Goal: Information Seeking & Learning: Learn about a topic

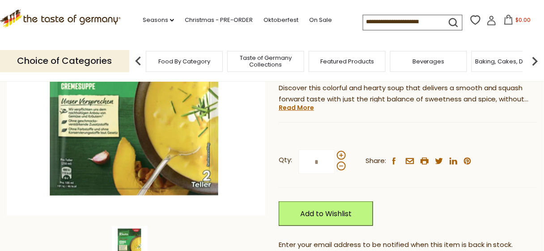
scroll to position [215, 0]
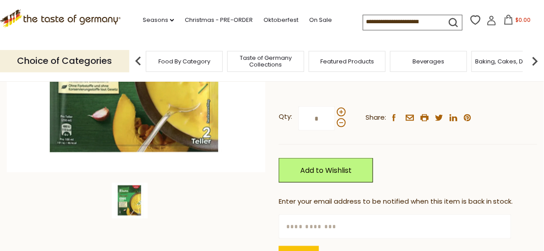
click at [300, 218] on input "text" at bounding box center [395, 227] width 233 height 25
type input "**********"
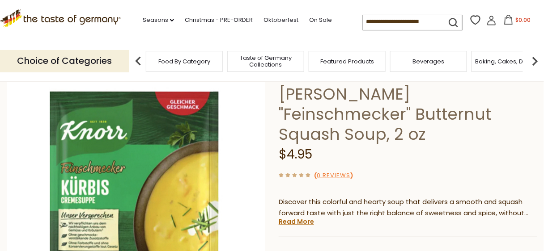
scroll to position [0, 0]
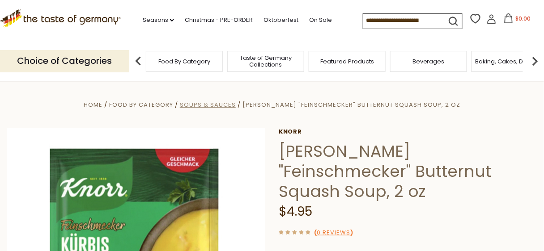
click at [236, 108] on span "Soups & Sauces" at bounding box center [208, 105] width 56 height 9
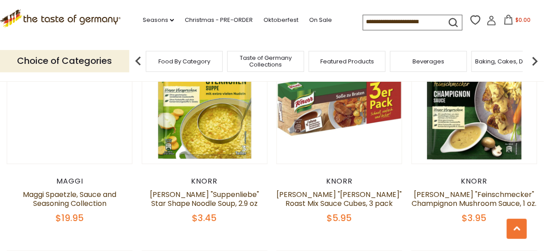
scroll to position [1253, 0]
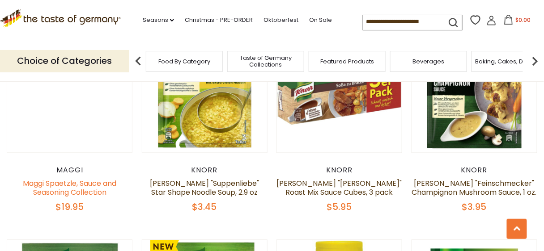
click at [97, 179] on link "Maggi Spaetzle, Sauce and Seasoning Collection" at bounding box center [70, 188] width 94 height 19
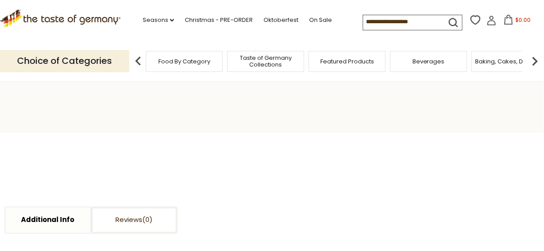
scroll to position [215, 0]
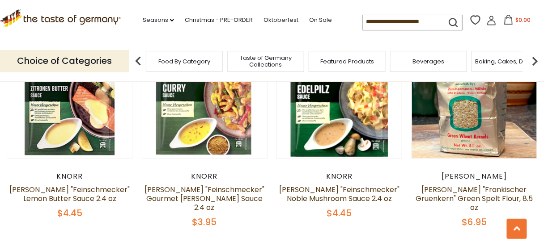
scroll to position [1969, 0]
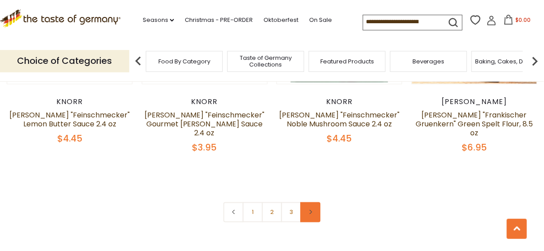
click at [312, 203] on link at bounding box center [311, 213] width 20 height 20
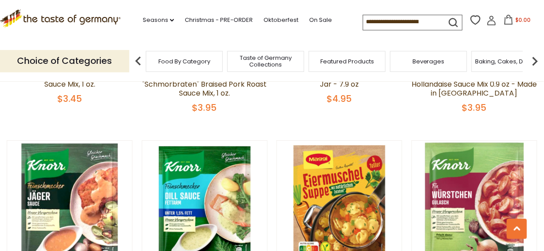
scroll to position [1575, 0]
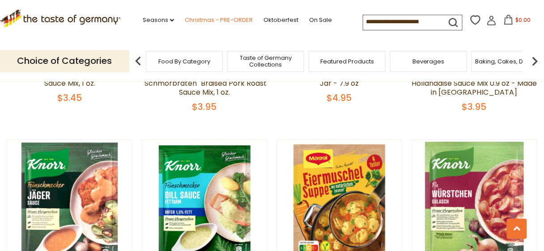
click at [230, 20] on link "Christmas - PRE-ORDER" at bounding box center [219, 20] width 68 height 10
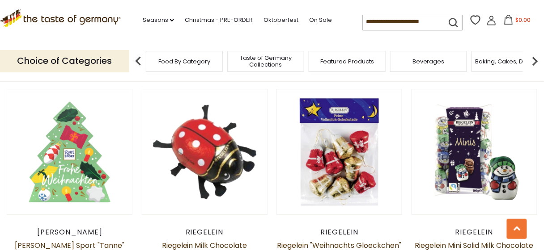
scroll to position [1372, 0]
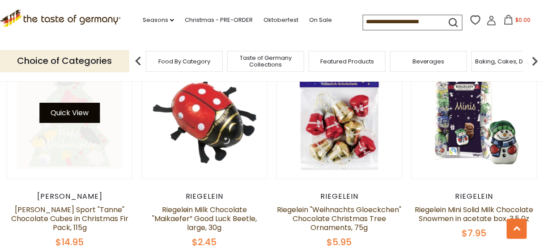
click at [84, 103] on button "Quick View" at bounding box center [69, 113] width 60 height 20
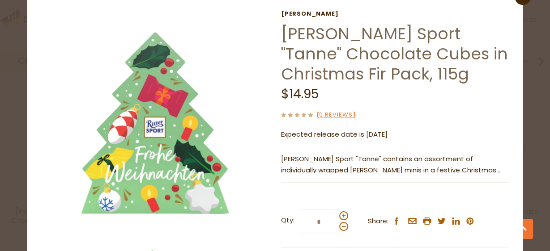
scroll to position [0, 0]
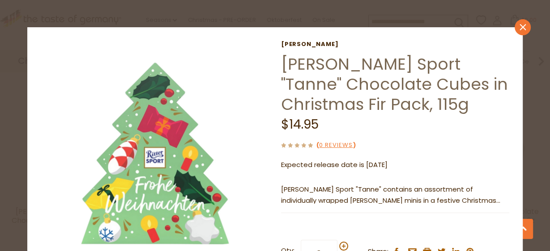
click at [519, 26] on icon at bounding box center [522, 27] width 6 height 6
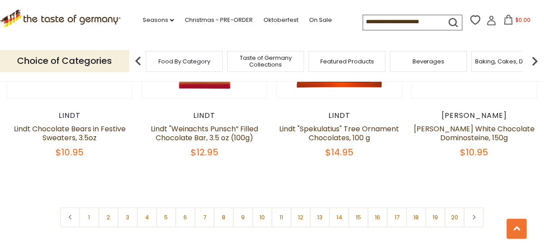
scroll to position [2124, 0]
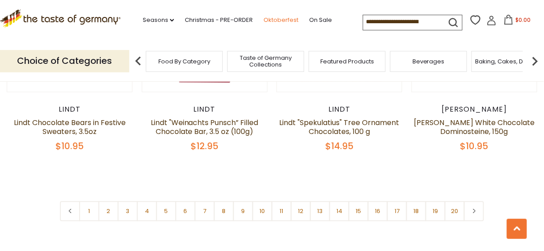
click at [277, 21] on link "Oktoberfest" at bounding box center [281, 20] width 35 height 10
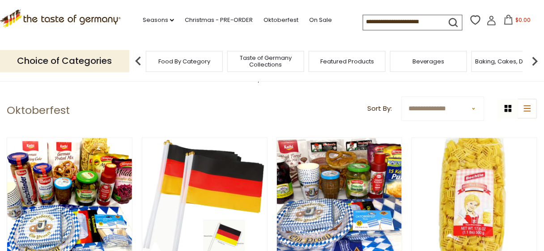
scroll to position [179, 0]
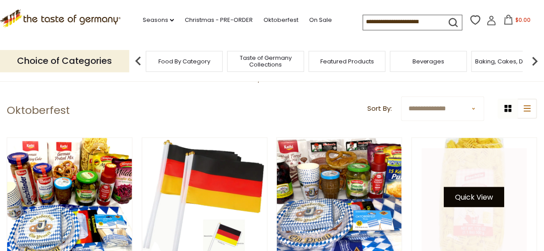
click at [484, 191] on button "Quick View" at bounding box center [474, 197] width 60 height 20
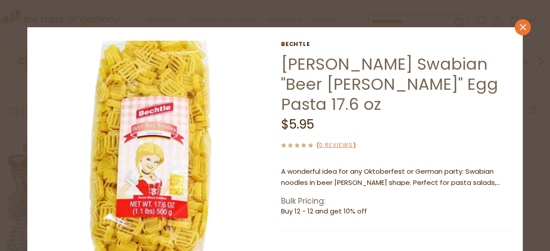
click at [519, 27] on icon "close" at bounding box center [522, 27] width 7 height 7
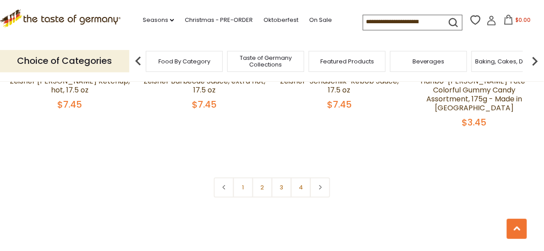
scroll to position [2219, 0]
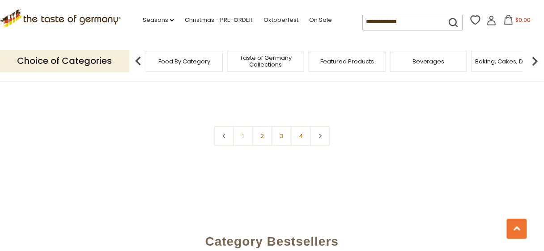
click at [398, 21] on input at bounding box center [401, 21] width 76 height 13
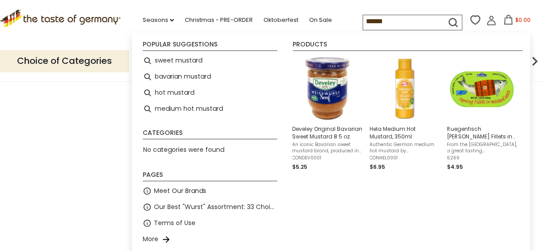
type input "*******"
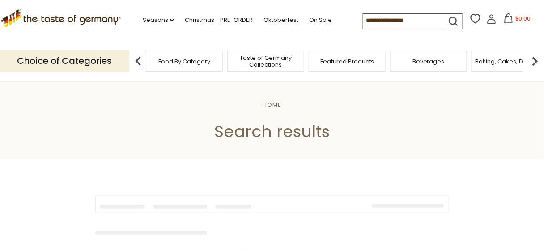
type input "*******"
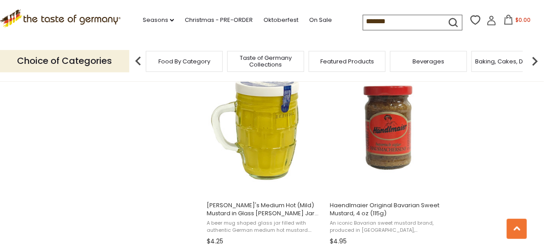
scroll to position [787, 0]
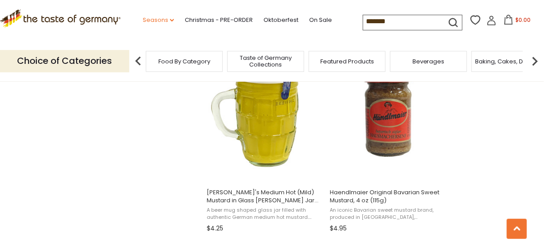
click at [153, 23] on link "Seasons dropdown_arrow" at bounding box center [158, 20] width 31 height 10
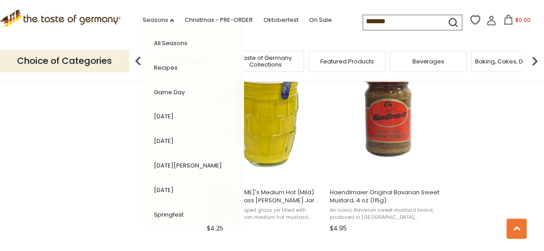
click at [165, 92] on link "Game Day" at bounding box center [169, 92] width 31 height 9
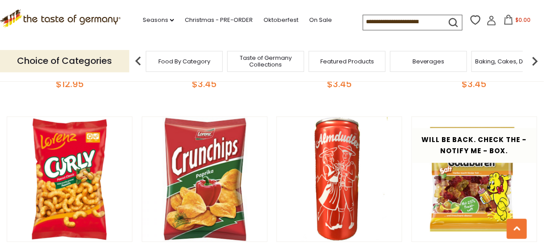
scroll to position [1969, 0]
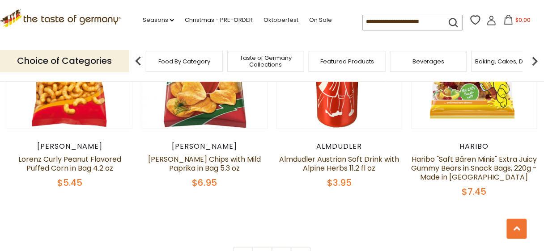
click at [81, 19] on icon ".st0{fill:#EDD300;} .st1{fill:#D33E21;}" at bounding box center [60, 18] width 121 height 18
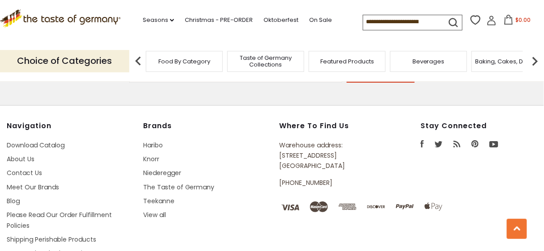
scroll to position [1586, 0]
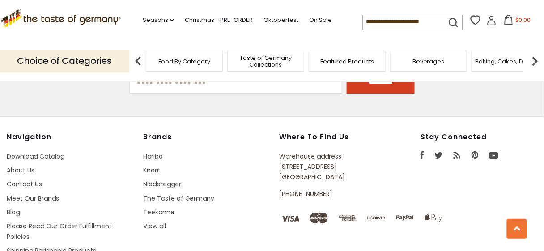
click at [423, 152] on icon "facebook" at bounding box center [423, 155] width 4 height 7
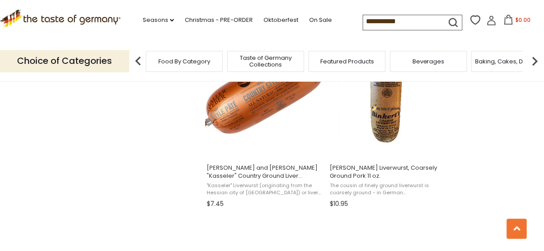
scroll to position [931, 0]
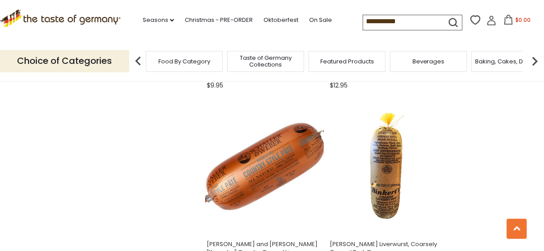
drag, startPoint x: 407, startPoint y: 20, endPoint x: 347, endPoint y: 21, distance: 60.0
click at [348, 24] on div ".st0{fill:#EDD300;} .st1{fill:#D33E21;} .st0{fill:#EDD300;} .st1{fill:#D33E21;}…" at bounding box center [272, 20] width 544 height 41
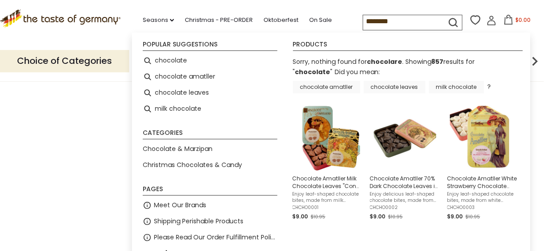
type input "*********"
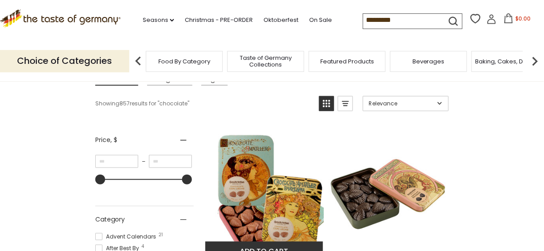
scroll to position [143, 0]
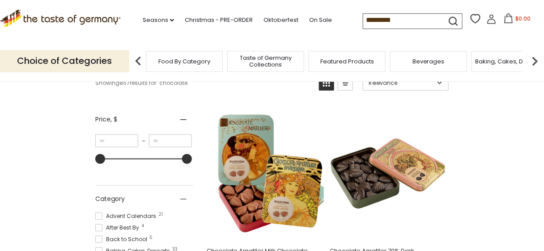
drag, startPoint x: 407, startPoint y: 23, endPoint x: 343, endPoint y: 26, distance: 64.0
click at [344, 25] on div ".st0{fill:#EDD300;} .st1{fill:#D33E21;} .st0{fill:#EDD300;} .st1{fill:#D33E21;}…" at bounding box center [272, 20] width 544 height 41
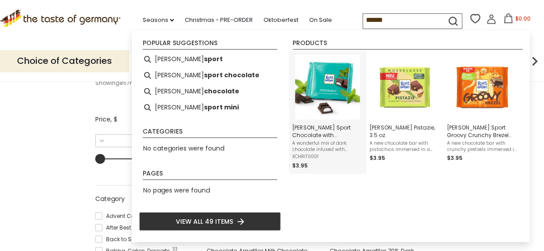
type input "******"
click at [364, 163] on li "Ritter Sport Chocolate with Peppermint (Dark), 3.5 oz A wonderful mix of dark c…" at bounding box center [327, 112] width 77 height 123
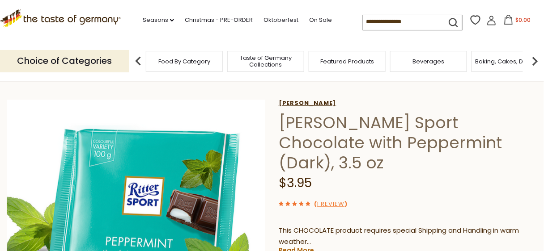
scroll to position [72, 0]
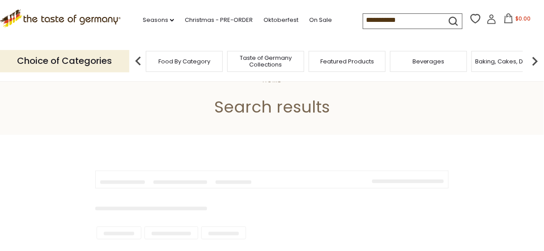
scroll to position [72, 0]
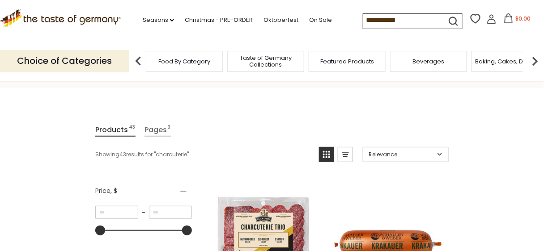
drag, startPoint x: 414, startPoint y: 23, endPoint x: 288, endPoint y: 36, distance: 127.3
click at [294, 33] on div ".st0{fill:#EDD300;} .st1{fill:#D33E21;} .st0{fill:#EDD300;} .st1{fill:#D33E21;}…" at bounding box center [272, 20] width 544 height 41
type input "******"
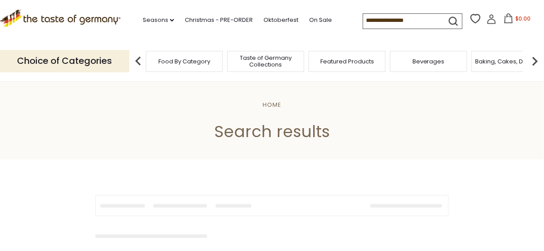
type input "******"
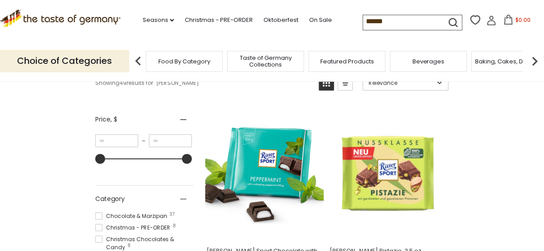
scroll to position [286, 0]
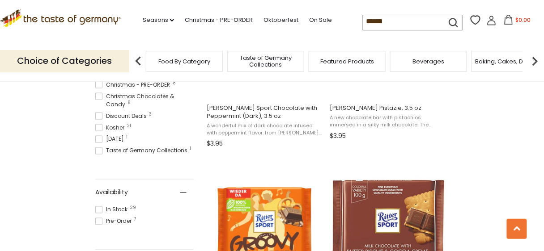
click at [110, 19] on icon ".st0{fill:#EDD300;} .st1{fill:#D33E21;}" at bounding box center [60, 18] width 121 height 18
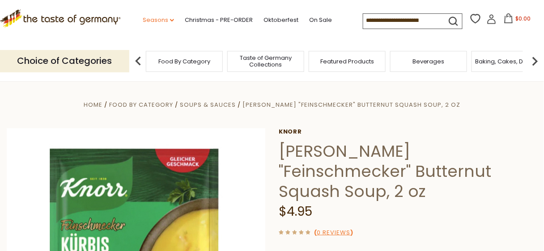
click at [168, 21] on link "Seasons dropdown_arrow" at bounding box center [158, 20] width 31 height 10
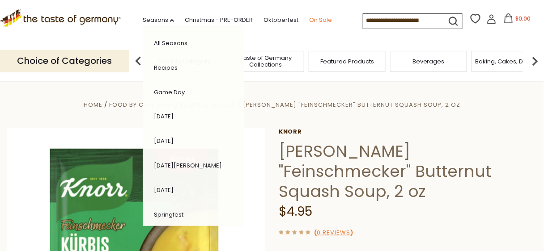
click at [319, 21] on link "On Sale" at bounding box center [320, 20] width 23 height 10
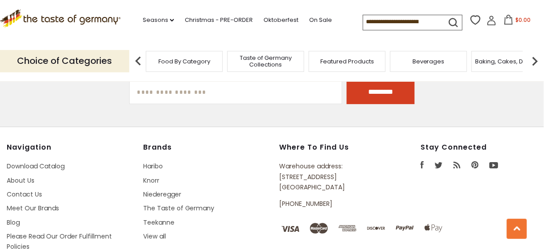
scroll to position [543, 0]
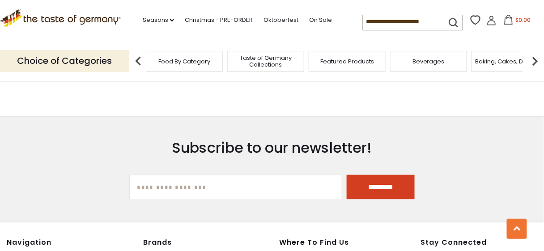
click at [238, 184] on input "[EMAIL_ADDRESS][DOMAIN_NAME]" at bounding box center [235, 187] width 213 height 25
type input "**********"
click at [362, 187] on input "*********" at bounding box center [381, 187] width 68 height 25
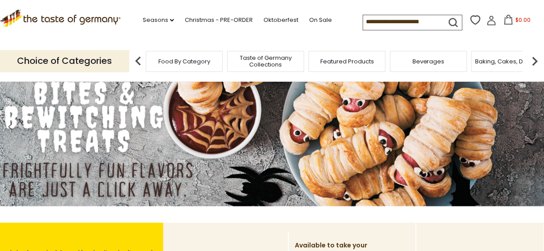
scroll to position [72, 0]
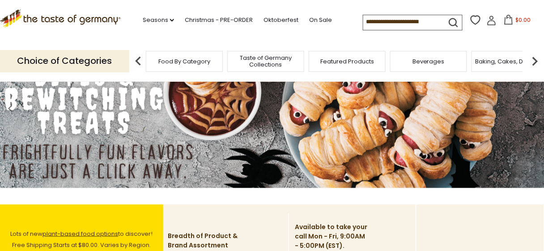
click at [436, 120] on img at bounding box center [272, 109] width 545 height 159
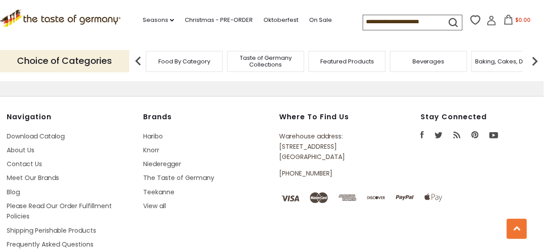
scroll to position [2685, 0]
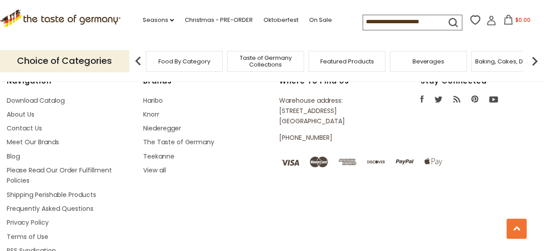
click at [437, 24] on input at bounding box center [401, 21] width 76 height 13
type input "*****"
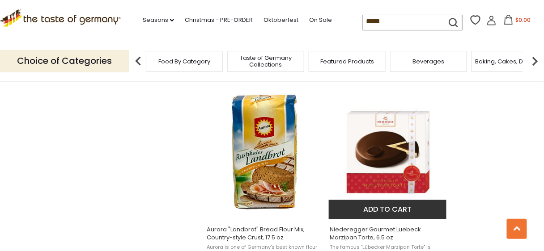
scroll to position [1217, 0]
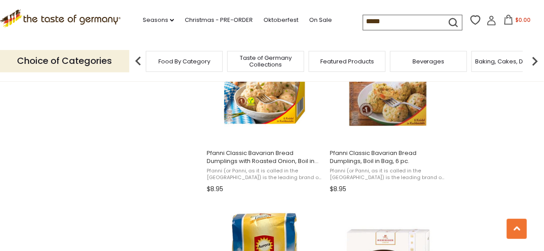
drag, startPoint x: 387, startPoint y: 23, endPoint x: 337, endPoint y: 14, distance: 50.5
click at [338, 13] on div ".st0{fill:#EDD300;} .st1{fill:#D33E21;} .st0{fill:#EDD300;} .st1{fill:#D33E21;}…" at bounding box center [272, 20] width 544 height 41
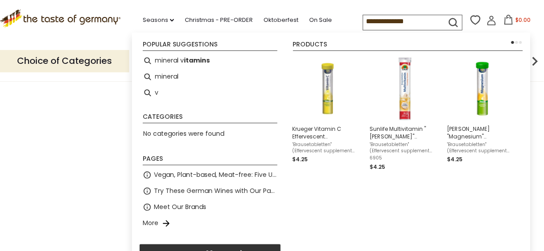
type input "*******"
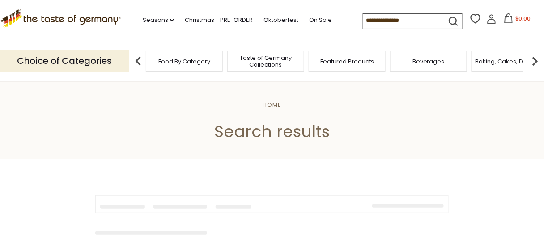
type input "*******"
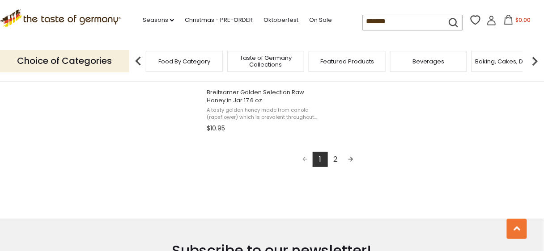
scroll to position [1682, 0]
